Goal: Information Seeking & Learning: Learn about a topic

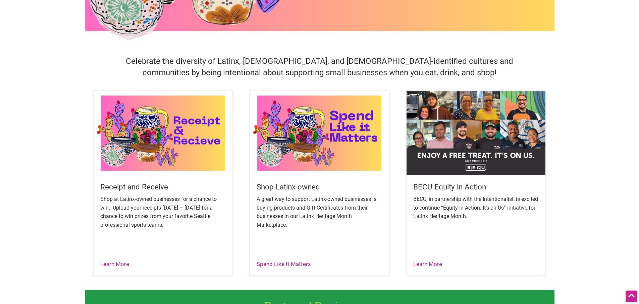
scroll to position [201, 0]
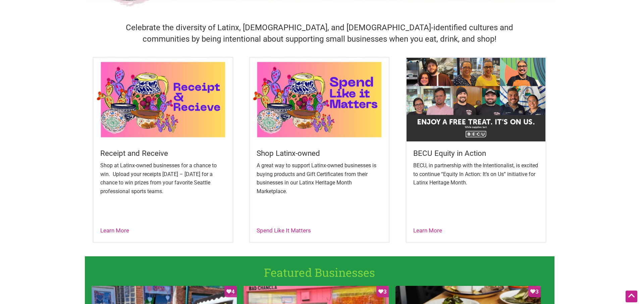
drag, startPoint x: 420, startPoint y: 230, endPoint x: 555, endPoint y: 218, distance: 135.0
click at [421, 229] on link "Learn More" at bounding box center [427, 230] width 29 height 7
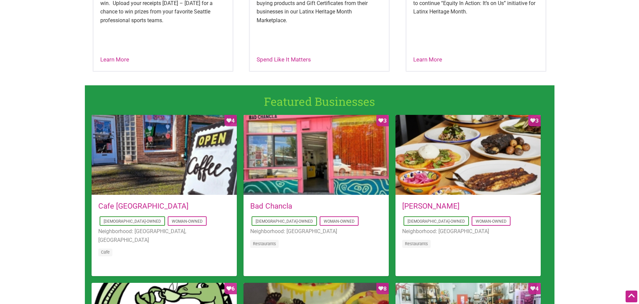
scroll to position [268, 0]
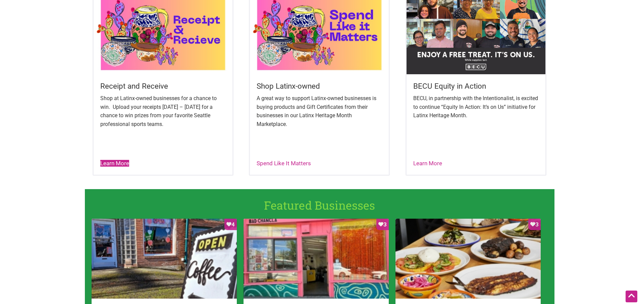
click at [114, 161] on link "Learn More" at bounding box center [114, 163] width 29 height 7
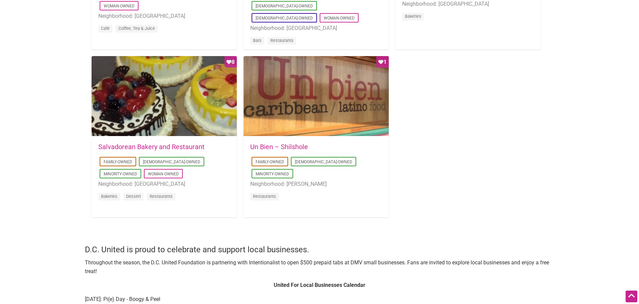
scroll to position [637, 0]
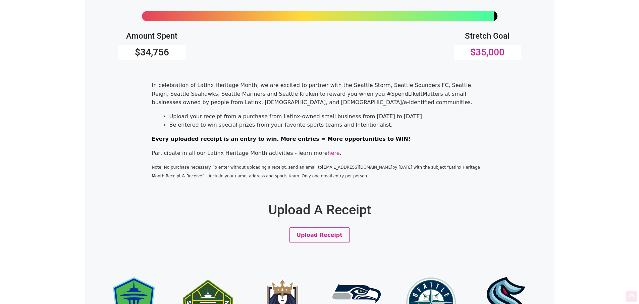
scroll to position [216, 0]
